Goal: Navigation & Orientation: Go to known website

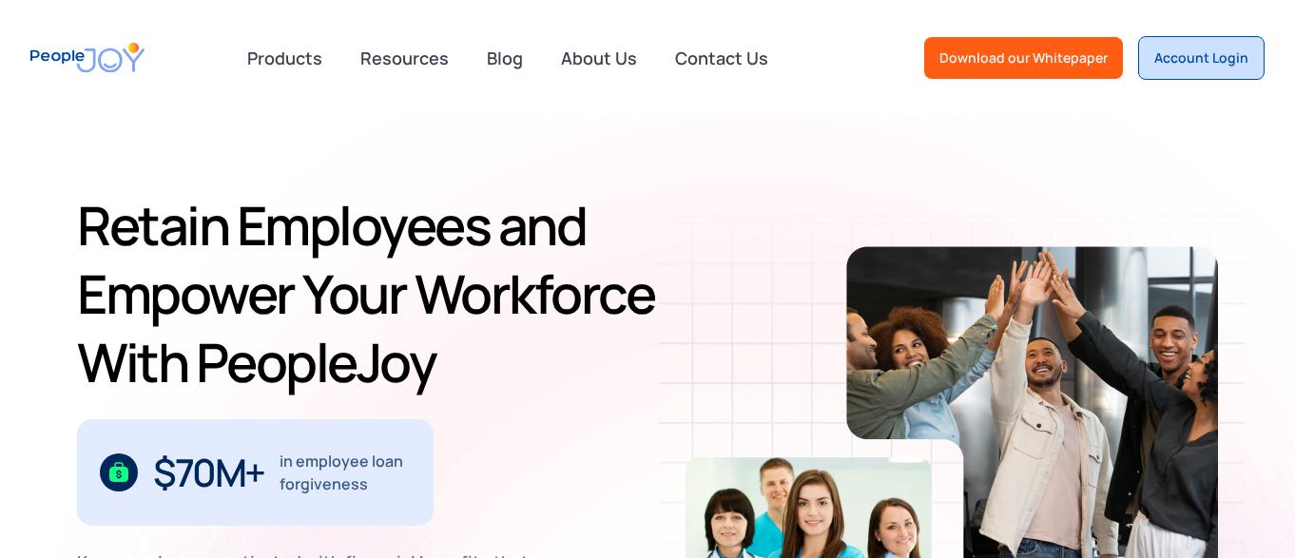
click at [1169, 67] on div "Account Login" at bounding box center [1201, 57] width 94 height 19
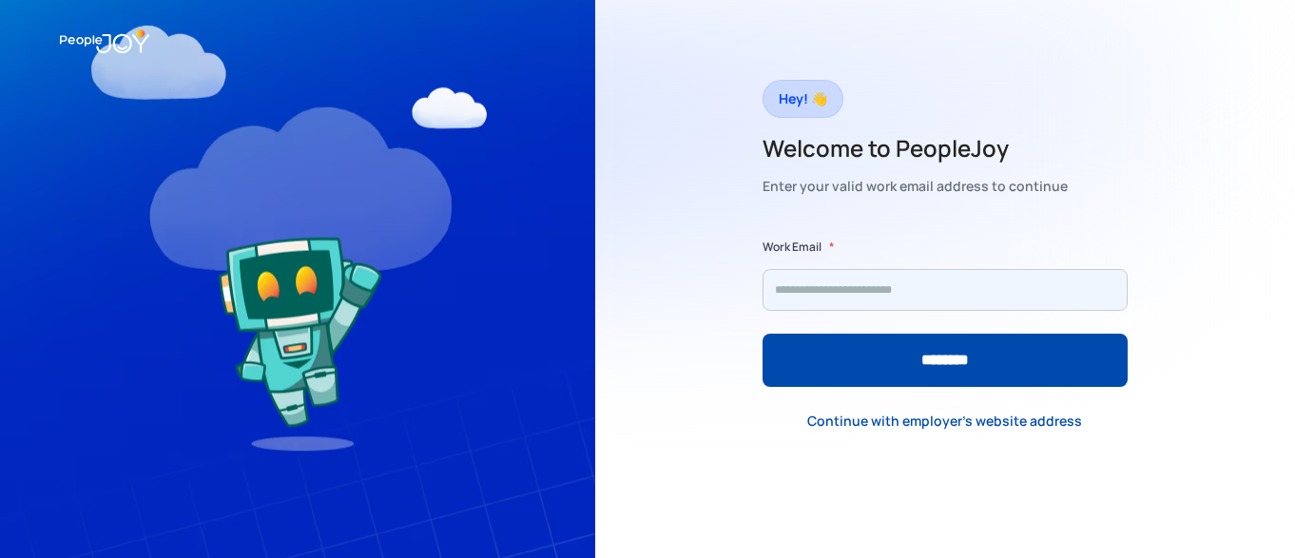
click at [852, 300] on input "Form" at bounding box center [945, 290] width 365 height 42
type input "**********"
click at [763, 334] on input "********" at bounding box center [945, 360] width 365 height 53
